Goal: Task Accomplishment & Management: Manage account settings

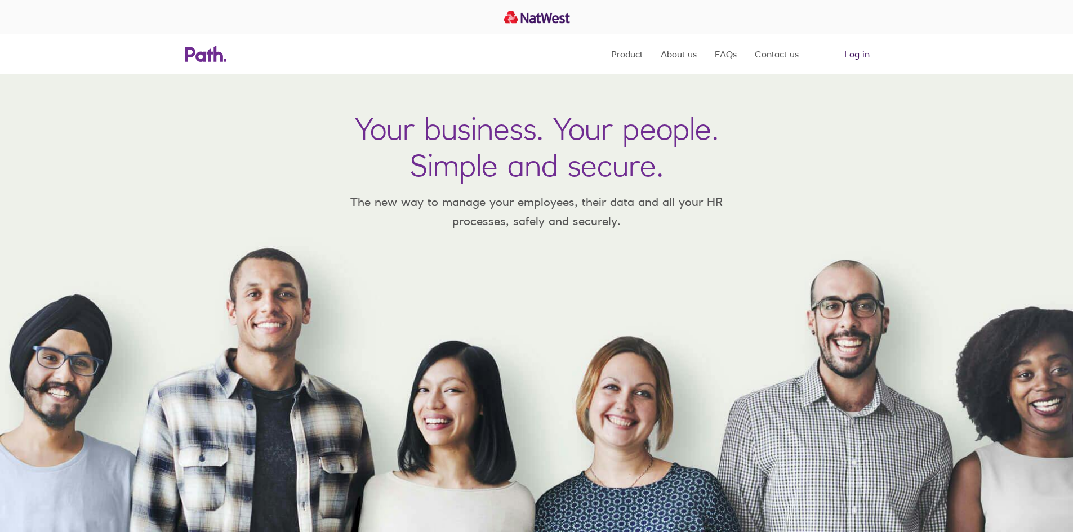
click at [839, 60] on link "Log in" at bounding box center [857, 54] width 63 height 23
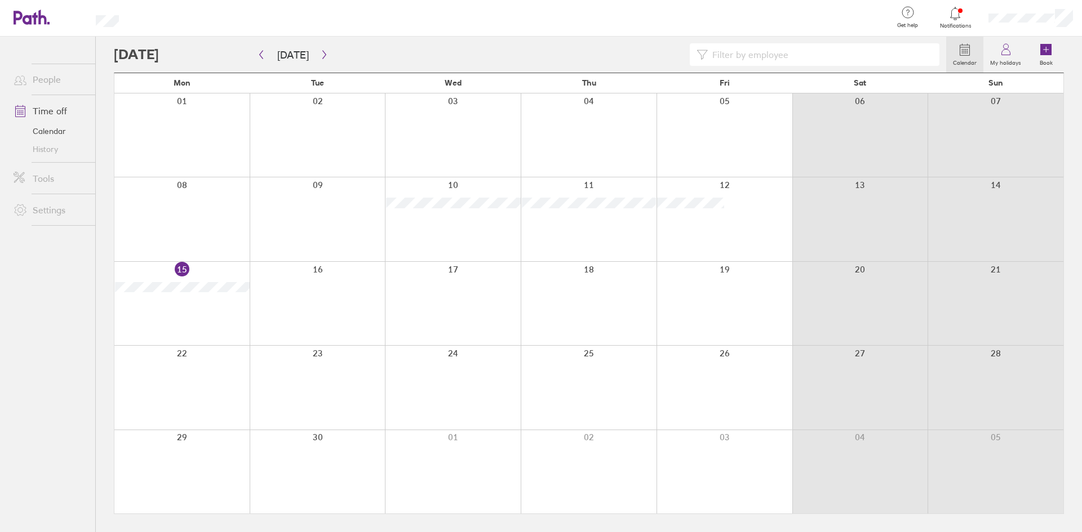
click at [41, 112] on link "Time off" at bounding box center [50, 111] width 91 height 23
click at [53, 79] on link "People" at bounding box center [50, 79] width 91 height 23
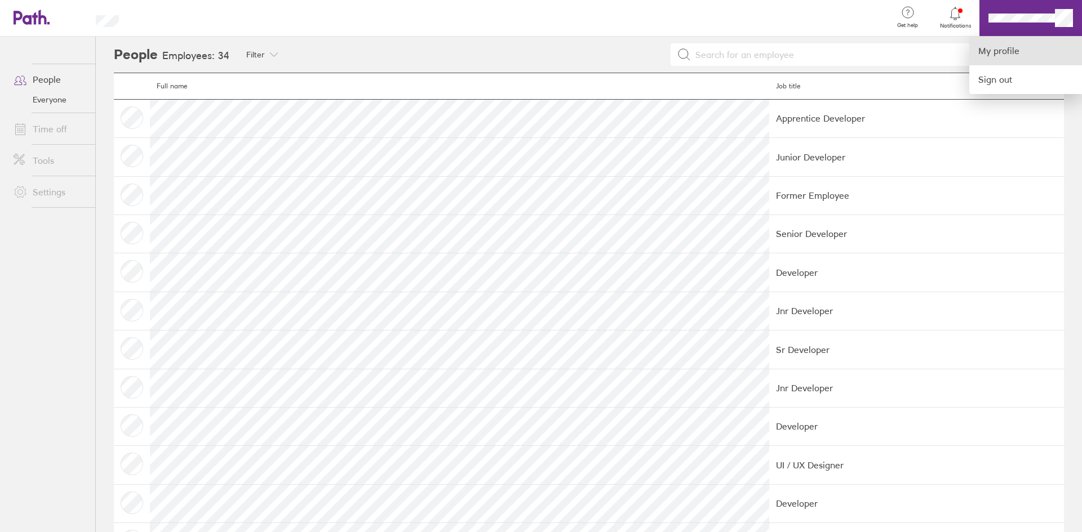
click at [1003, 54] on link "My profile" at bounding box center [1025, 51] width 113 height 29
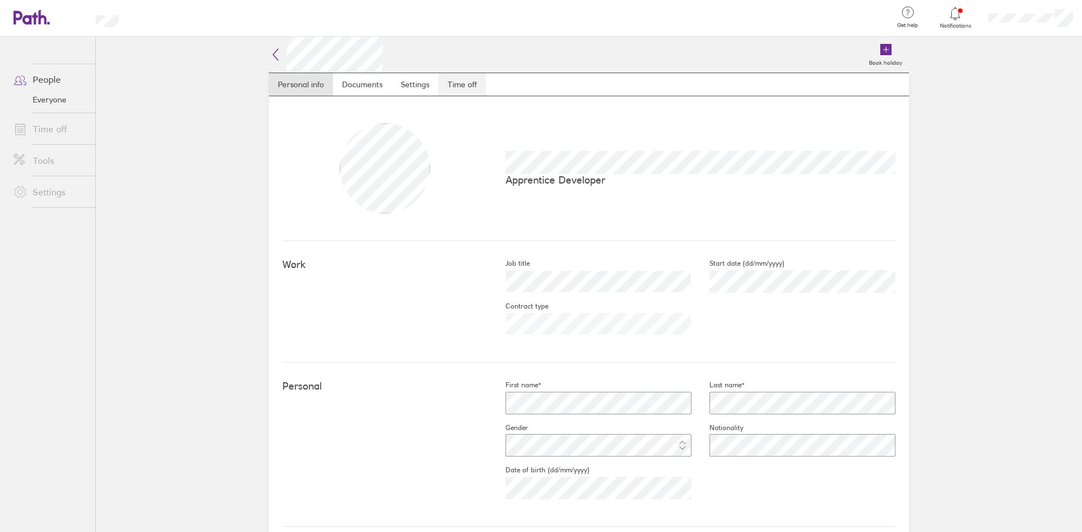
click at [456, 79] on link "Time off" at bounding box center [461, 84] width 47 height 23
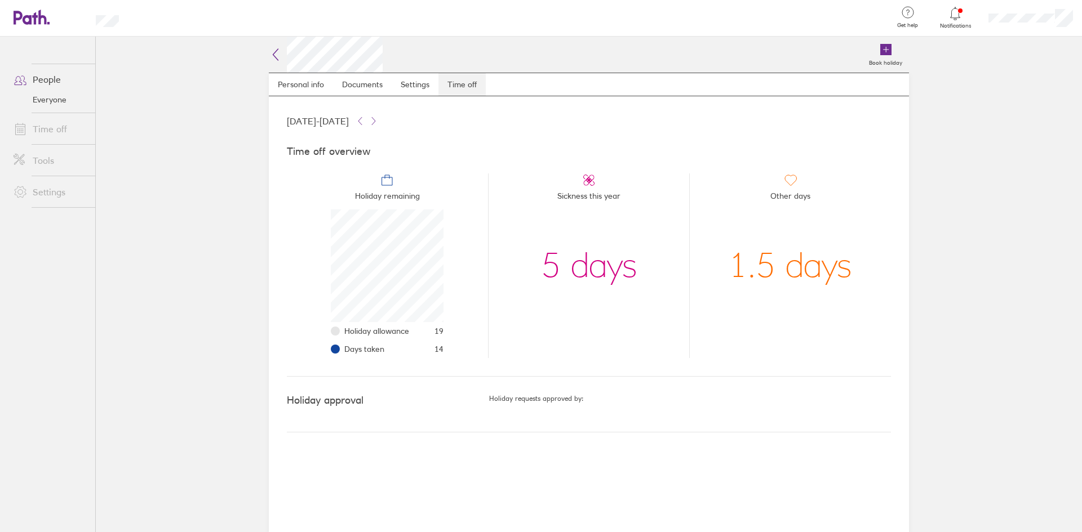
scroll to position [113, 113]
click at [344, 74] on link "Documents" at bounding box center [362, 84] width 59 height 23
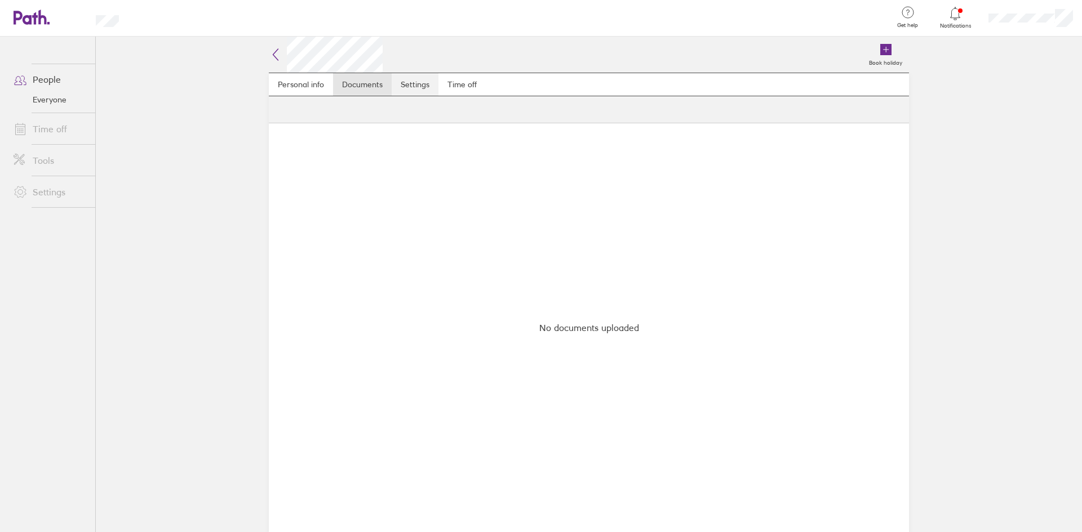
click at [422, 87] on link "Settings" at bounding box center [415, 84] width 47 height 23
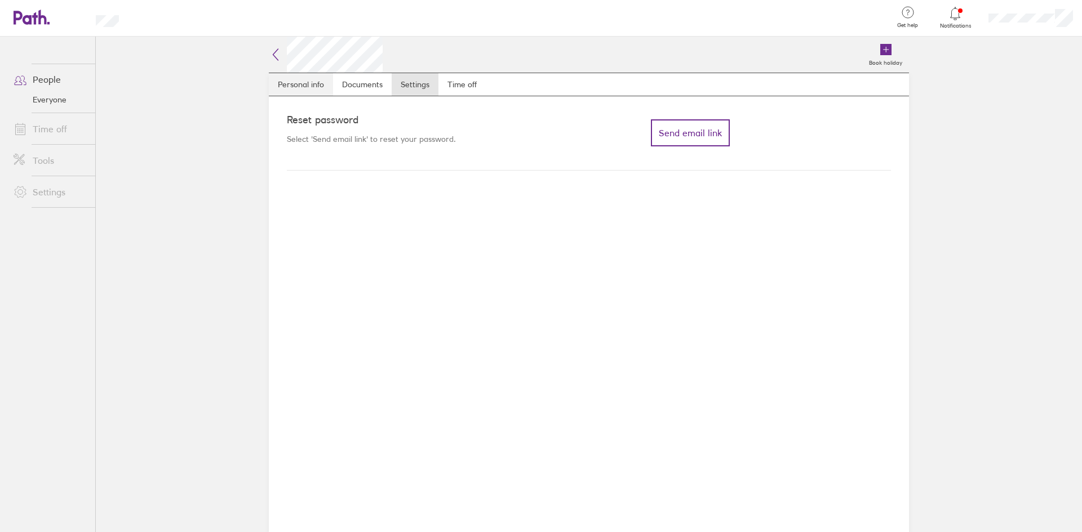
click at [306, 92] on link "Personal info" at bounding box center [301, 84] width 64 height 23
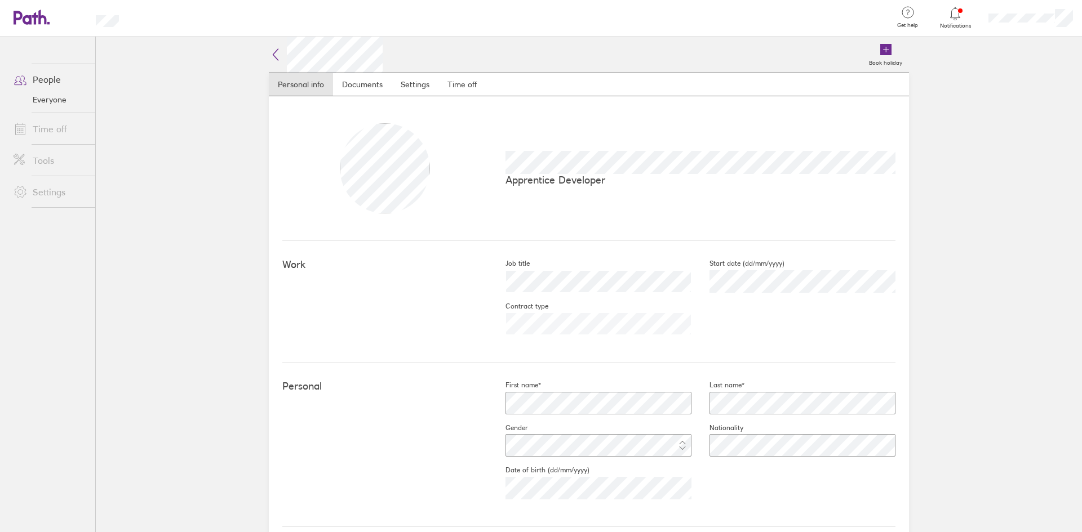
click at [269, 46] on h2 at bounding box center [326, 55] width 114 height 36
click at [274, 54] on icon at bounding box center [276, 55] width 14 height 14
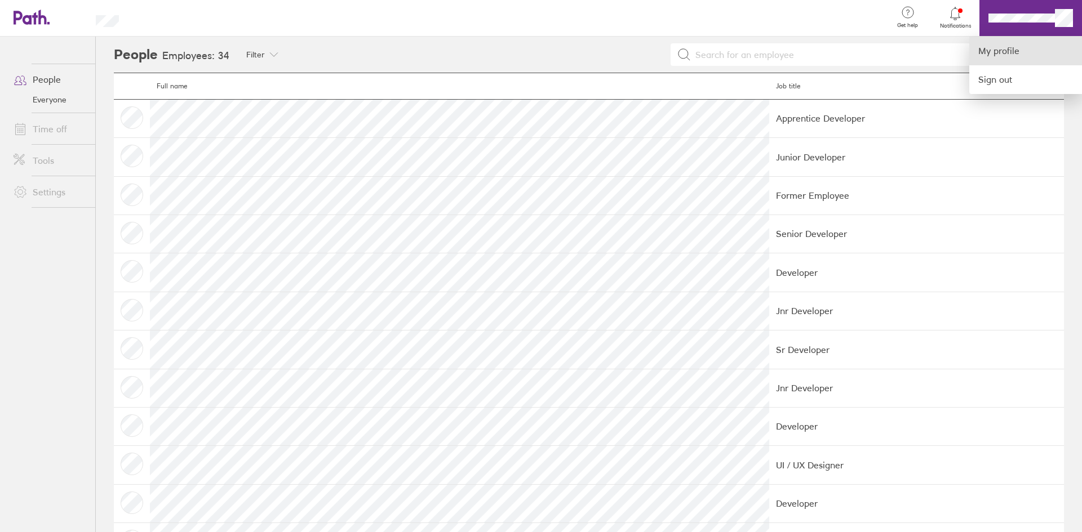
click at [990, 57] on link "My profile" at bounding box center [1025, 51] width 113 height 29
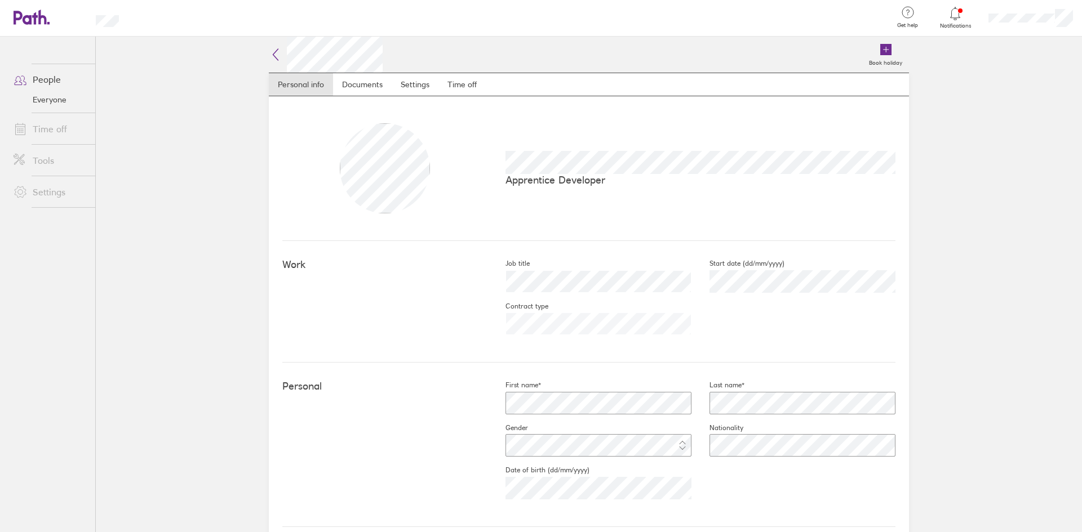
click at [950, 16] on icon at bounding box center [955, 14] width 14 height 14
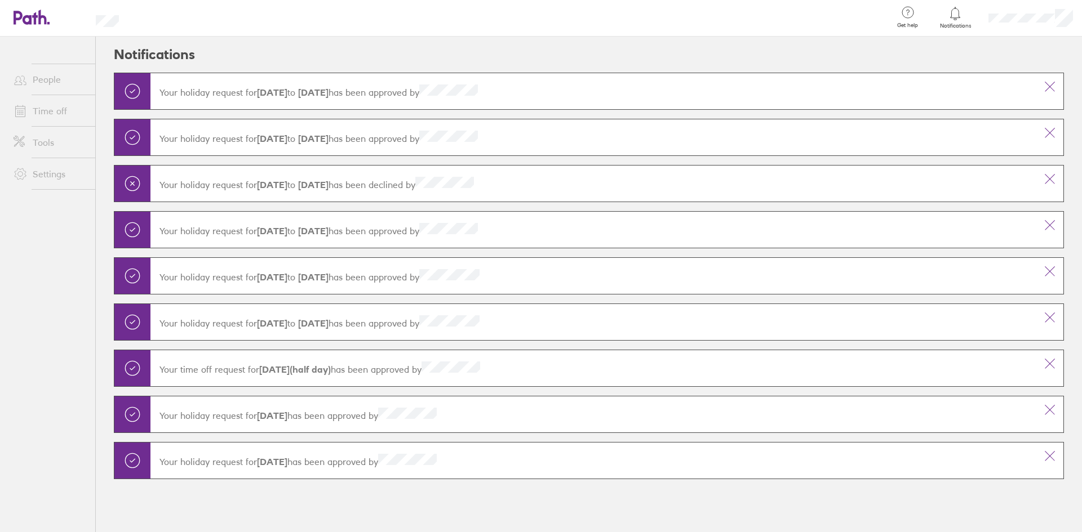
drag, startPoint x: 33, startPoint y: 186, endPoint x: 38, endPoint y: 178, distance: 9.6
click at [33, 186] on li "Settings" at bounding box center [47, 174] width 95 height 32
click at [38, 177] on link "Settings" at bounding box center [50, 174] width 91 height 23
